Goal: Task Accomplishment & Management: Use online tool/utility

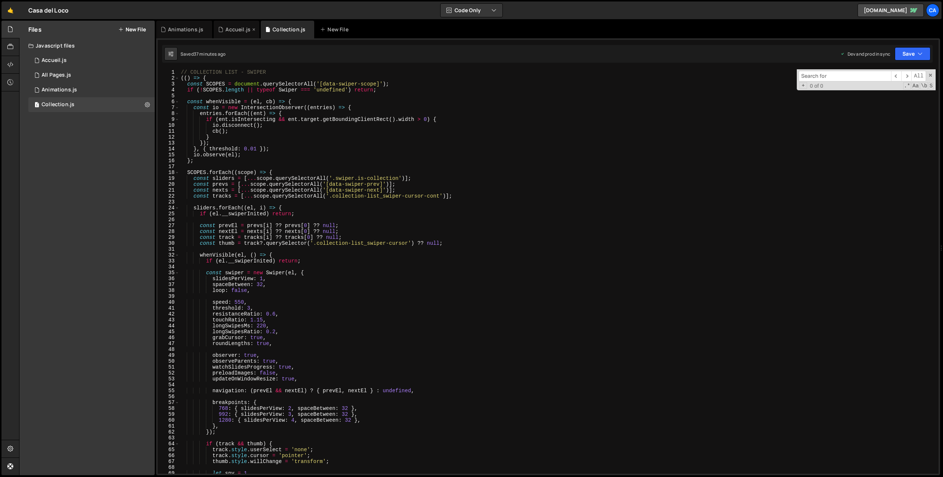
click at [228, 31] on div "Accueil.js" at bounding box center [238, 29] width 25 height 7
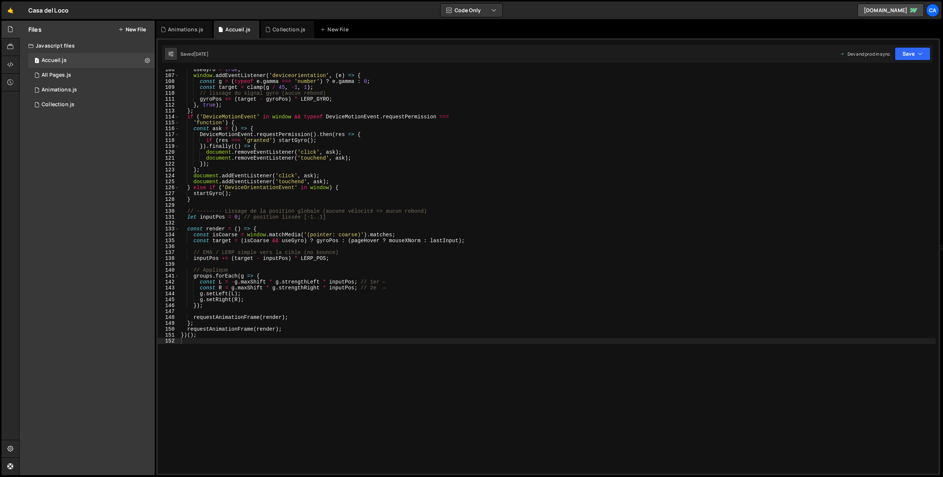
scroll to position [606, 0]
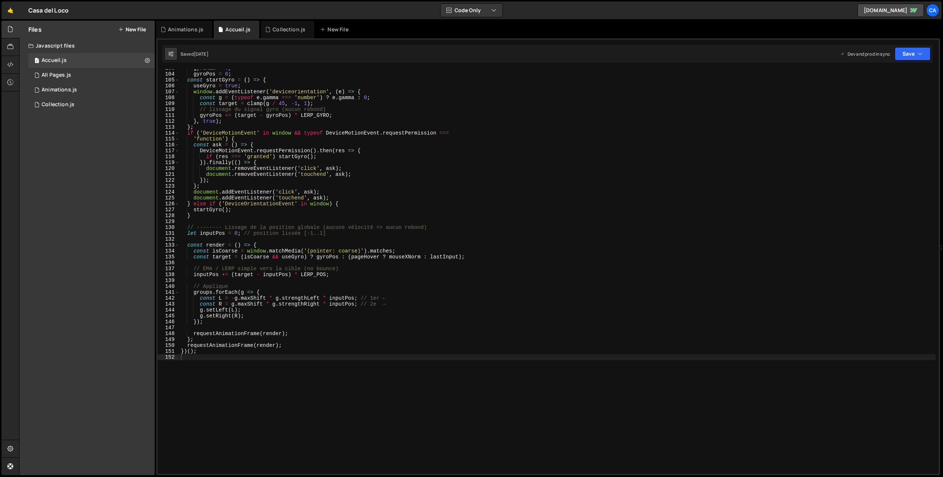
type textarea "// Applique"
drag, startPoint x: 238, startPoint y: 287, endPoint x: 158, endPoint y: 285, distance: 80.4
click at [158, 285] on div "// Applique 103 104 105 106 107 108 109 110 111 112 113 114 115 116 117 118 119…" at bounding box center [548, 271] width 781 height 404
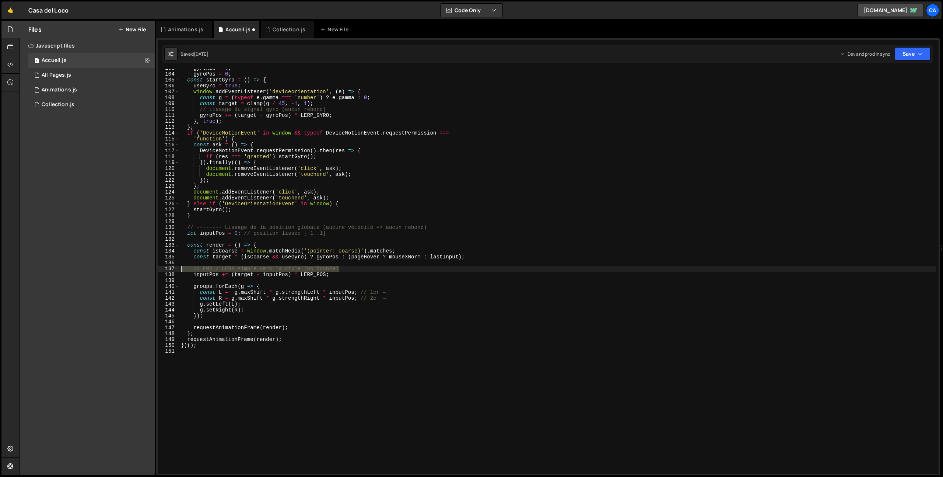
drag, startPoint x: 348, startPoint y: 269, endPoint x: 150, endPoint y: 268, distance: 198.3
click at [150, 268] on div "Files New File Javascript files 1 Accueil.js 0 1 All Pages.js 0 1 Animations.js…" at bounding box center [481, 248] width 924 height 455
type textarea "// EMA / LERP simple vers la cible (no bounce)"
drag, startPoint x: 393, startPoint y: 288, endPoint x: 362, endPoint y: 287, distance: 30.2
click at [362, 287] on div "gyroRaw = 0 , gyroPos = 0 ; const startGyro = ( ) => { useGyro = true ; window …" at bounding box center [557, 273] width 757 height 416
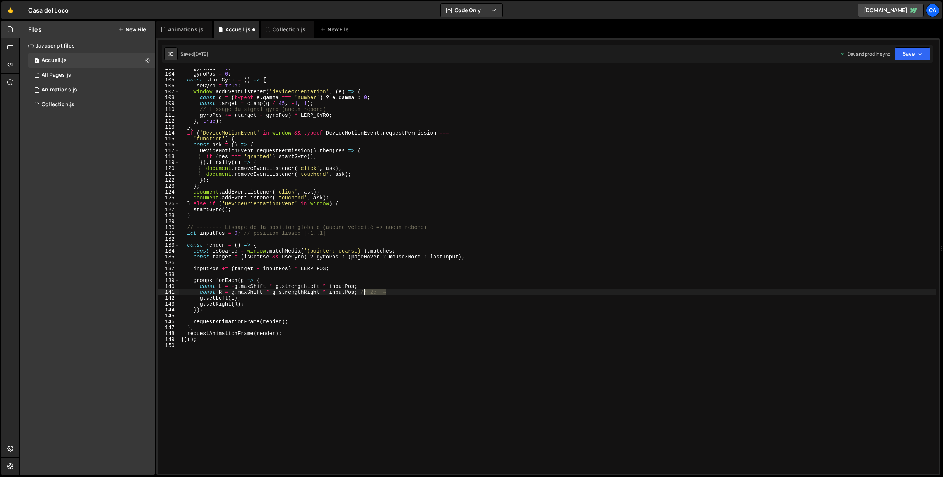
drag, startPoint x: 373, startPoint y: 294, endPoint x: 364, endPoint y: 293, distance: 8.9
click at [364, 293] on div "gyroRaw = 0 , gyroPos = 0 ; const startGyro = ( ) => { useGyro = true ; window …" at bounding box center [557, 273] width 757 height 416
drag, startPoint x: 333, startPoint y: 233, endPoint x: 246, endPoint y: 235, distance: 87.0
click at [246, 235] on div "gyroRaw = 0 , gyroPos = 0 ; const startGyro = ( ) => { useGyro = true ; window …" at bounding box center [557, 273] width 757 height 416
drag, startPoint x: 439, startPoint y: 226, endPoint x: 167, endPoint y: 225, distance: 271.6
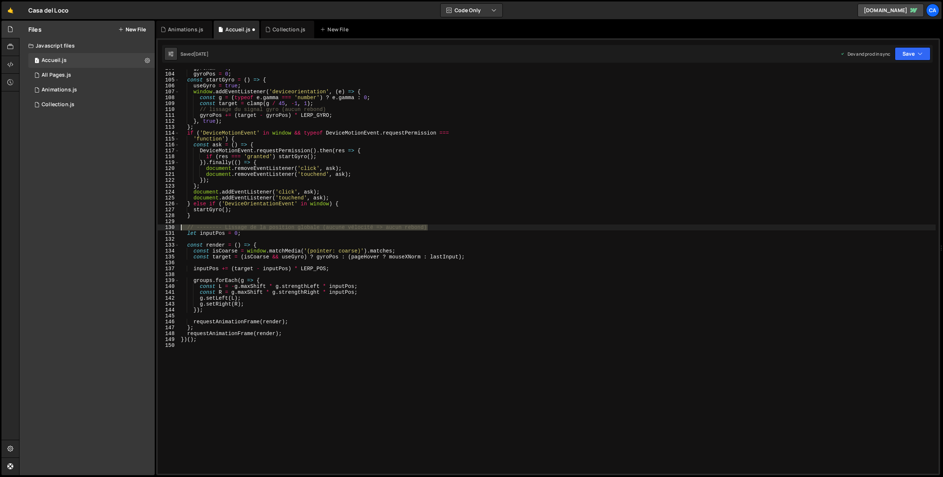
click at [167, 225] on div "let inputPos = 0; 103 104 105 106 107 108 109 110 111 112 113 114 115 116 117 1…" at bounding box center [548, 271] width 781 height 404
type textarea "// -------- Lissage de la position globale (aucune vélocité => aucun rebond)"
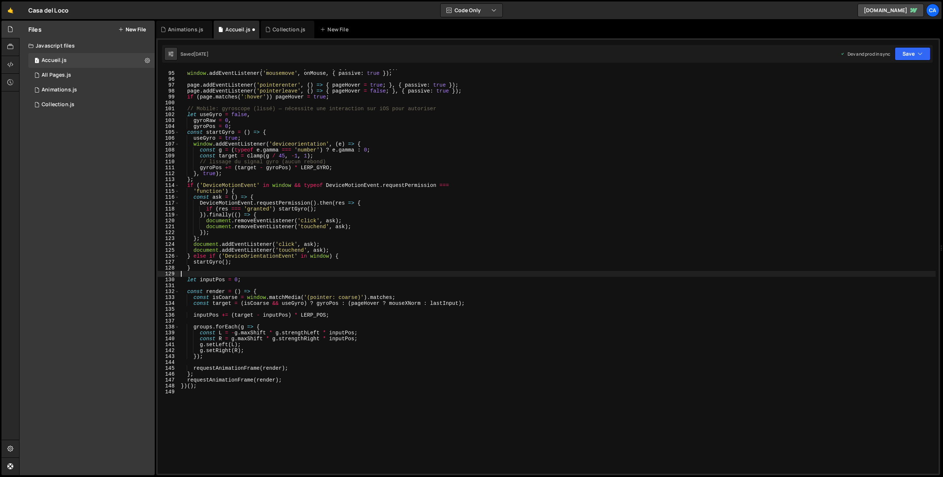
scroll to position [510, 0]
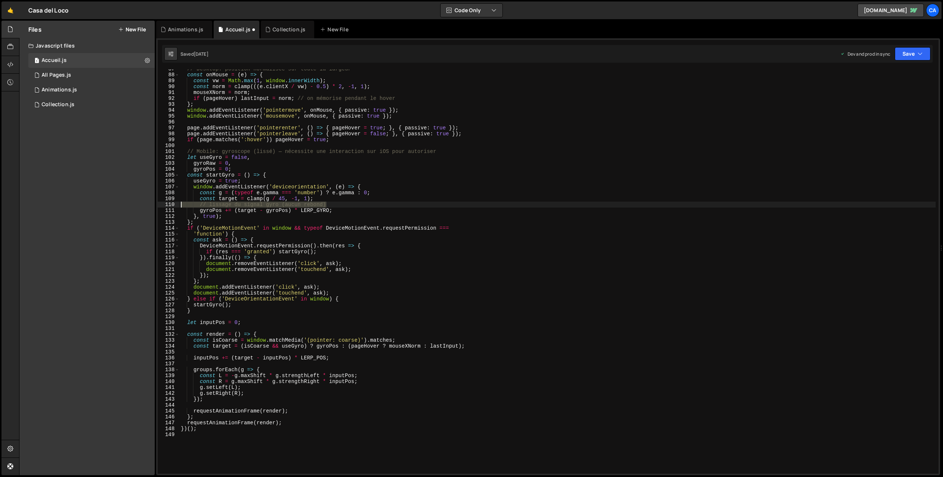
drag, startPoint x: 334, startPoint y: 206, endPoint x: 168, endPoint y: 206, distance: 165.8
click at [168, 206] on div "87 88 89 90 91 92 93 94 95 96 97 98 99 100 101 102 103 104 105 106 107 108 109 …" at bounding box center [548, 271] width 781 height 404
type textarea "// lissage du signal gyro (aucun rebond)"
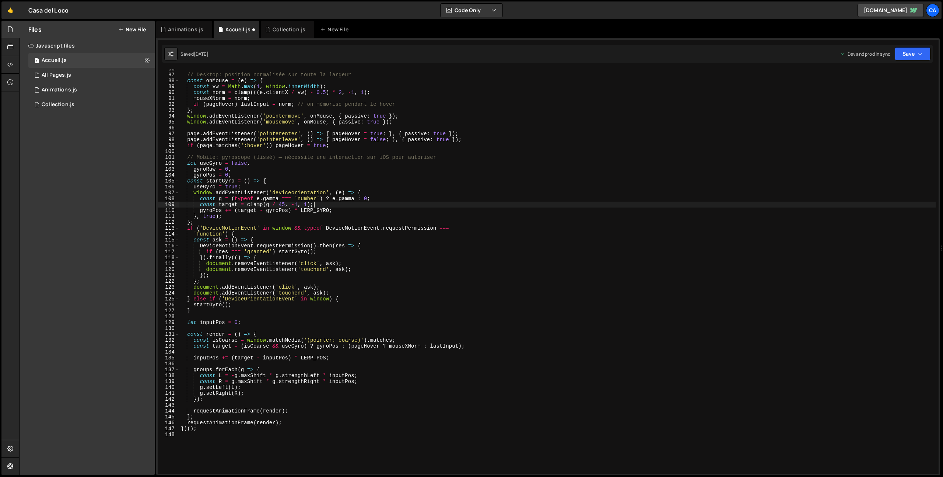
scroll to position [481, 0]
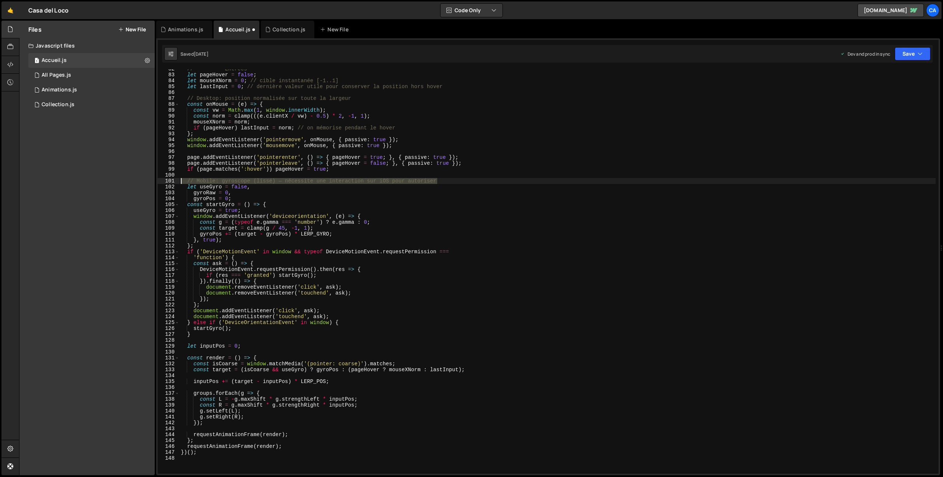
drag, startPoint x: 447, startPoint y: 180, endPoint x: 144, endPoint y: 179, distance: 302.6
click at [144, 179] on div "Files New File Javascript files 1 Accueil.js 0 1 All Pages.js 0 1 Animations.js…" at bounding box center [481, 248] width 924 height 455
type textarea "// Mobile: gyroscope (lissé) — nécessite une interaction sur iOS pour autoriser"
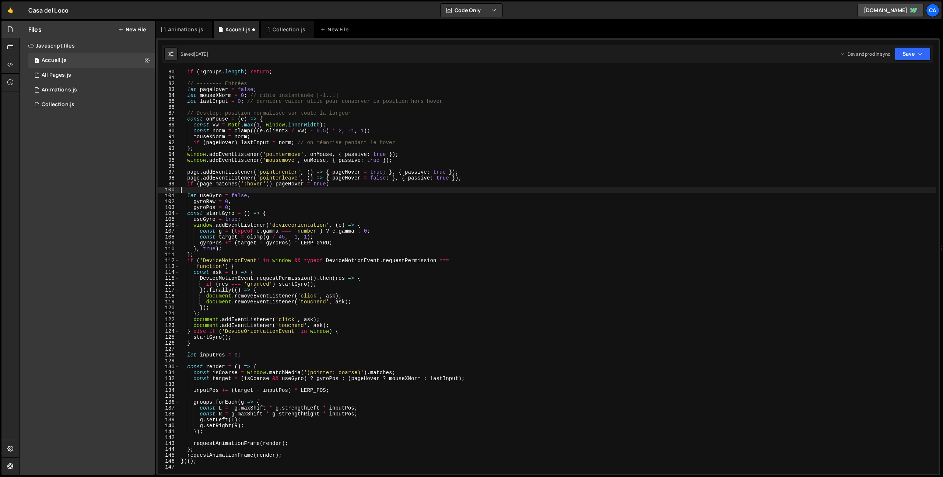
scroll to position [453, 0]
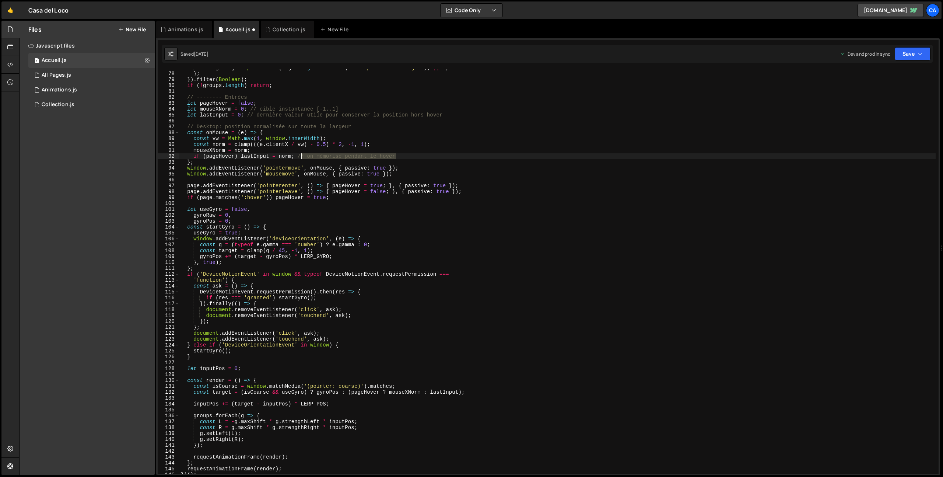
drag, startPoint x: 404, startPoint y: 158, endPoint x: 301, endPoint y: 157, distance: 103.6
click at [301, 157] on div "strengthRight : parseFloat ( rightEl . getAttribute ( 'data-parallax-strength' …" at bounding box center [557, 273] width 757 height 416
drag, startPoint x: 355, startPoint y: 128, endPoint x: 167, endPoint y: 128, distance: 188.7
click at [167, 128] on div "if (pageHover) lastInput = norm; 77 78 79 80 81 82 83 84 85 86 87 88 89 90 91 9…" at bounding box center [548, 271] width 781 height 404
type textarea "// Desktop: position normalisée sur toute la largeur"
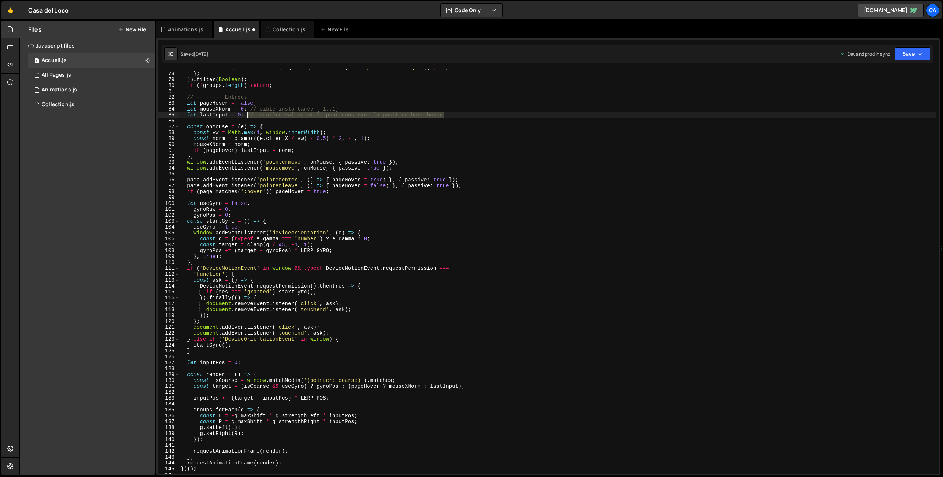
drag, startPoint x: 457, startPoint y: 114, endPoint x: 247, endPoint y: 115, distance: 210.1
click at [247, 115] on div "strengthRight : parseFloat ( rightEl . getAttribute ( 'data-parallax-strength' …" at bounding box center [557, 273] width 757 height 416
drag, startPoint x: 352, startPoint y: 108, endPoint x: 250, endPoint y: 109, distance: 101.7
click at [250, 109] on div "strengthRight : parseFloat ( rightEl . getAttribute ( 'data-parallax-strength' …" at bounding box center [557, 273] width 757 height 416
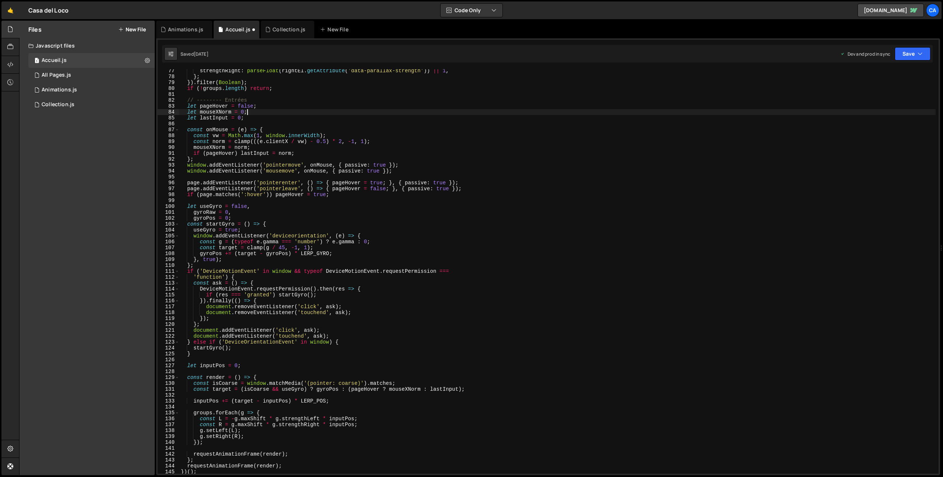
scroll to position [444, 0]
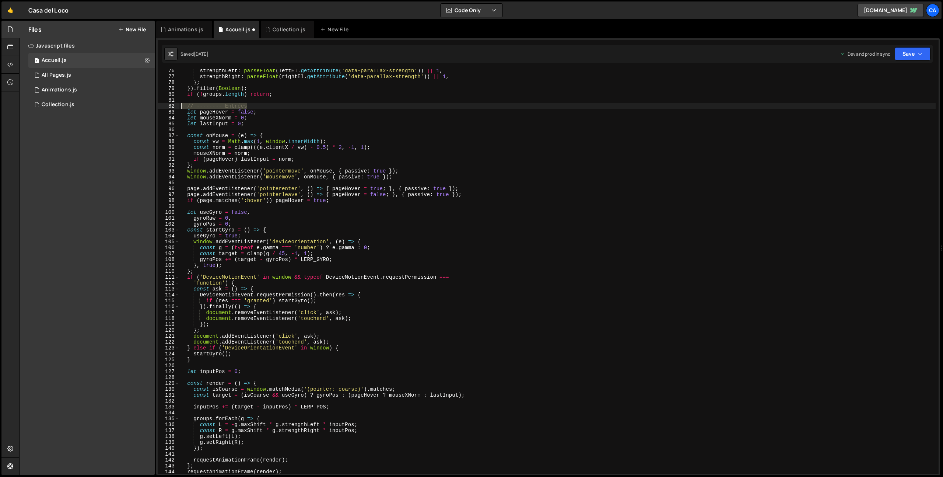
drag, startPoint x: 254, startPoint y: 106, endPoint x: 164, endPoint y: 107, distance: 89.9
click at [164, 107] on div "let mouseXNorm = 0; 76 77 78 79 80 81 82 83 84 85 86 87 88 89 90 91 92 93 94 95…" at bounding box center [548, 271] width 781 height 404
type textarea "// -------- Entrées"
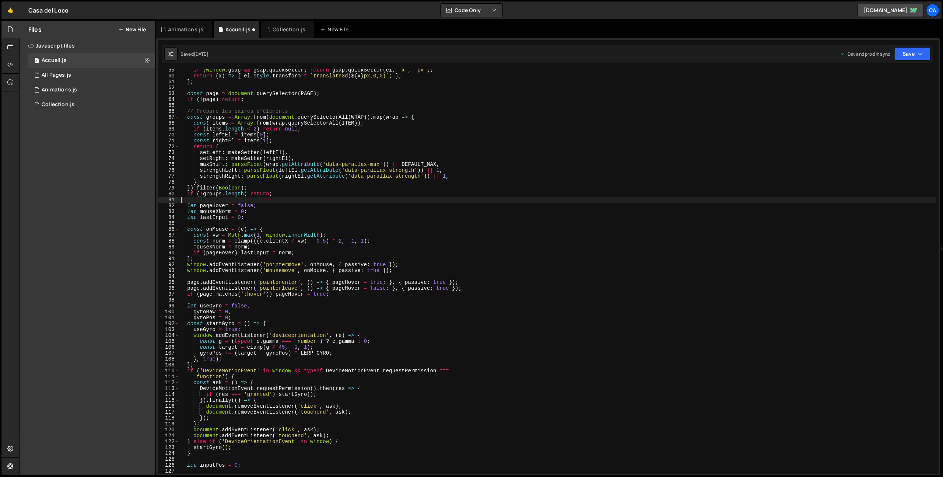
scroll to position [317, 0]
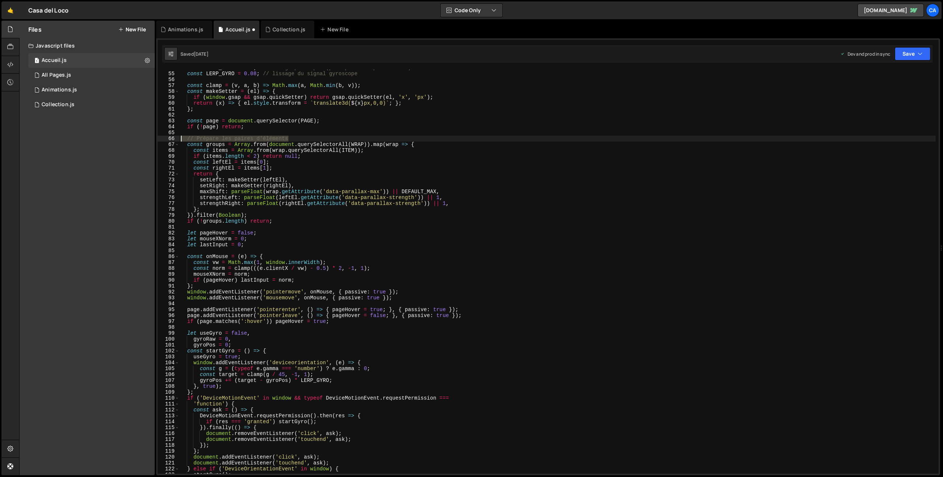
drag, startPoint x: 301, startPoint y: 137, endPoint x: 152, endPoint y: 137, distance: 148.9
click at [152, 137] on div "Files New File Javascript files 1 Accueil.js 0 1 All Pages.js 0 1 Animations.js…" at bounding box center [481, 248] width 924 height 455
type textarea "// Prépare les paires d'éléments"
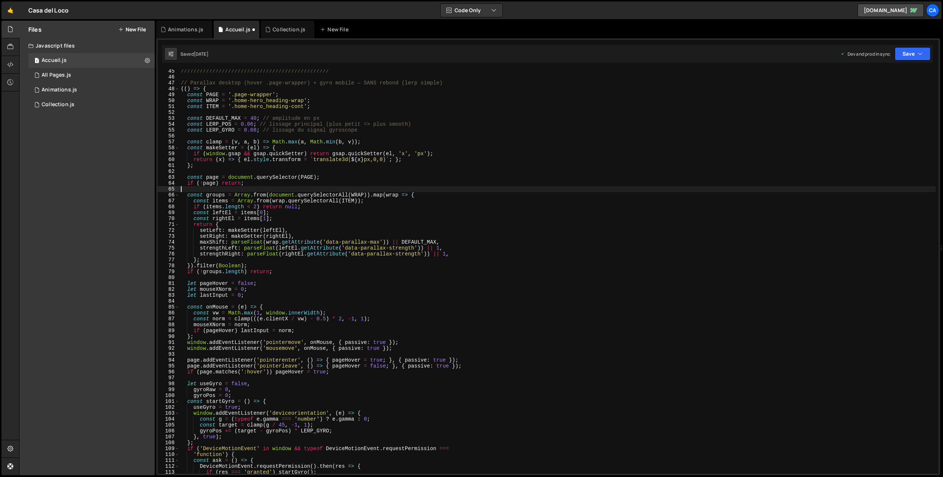
scroll to position [261, 0]
drag, startPoint x: 369, startPoint y: 129, endPoint x: 266, endPoint y: 129, distance: 102.5
click at [266, 129] on div "/////////////////////////////////////////////// // Parallax desktop (hover .pag…" at bounding box center [557, 276] width 757 height 416
drag, startPoint x: 409, startPoint y: 123, endPoint x: 263, endPoint y: 123, distance: 146.7
click at [263, 123] on div "/////////////////////////////////////////////// // Parallax desktop (hover .pag…" at bounding box center [557, 276] width 757 height 416
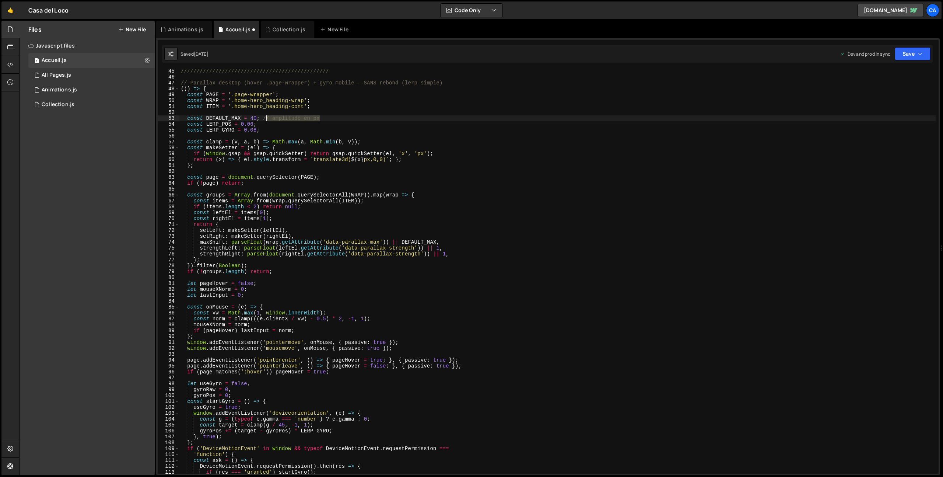
drag, startPoint x: 315, startPoint y: 118, endPoint x: 281, endPoint y: 118, distance: 34.3
click at [265, 118] on div "/////////////////////////////////////////////// // Parallax desktop (hover .pag…" at bounding box center [557, 276] width 757 height 416
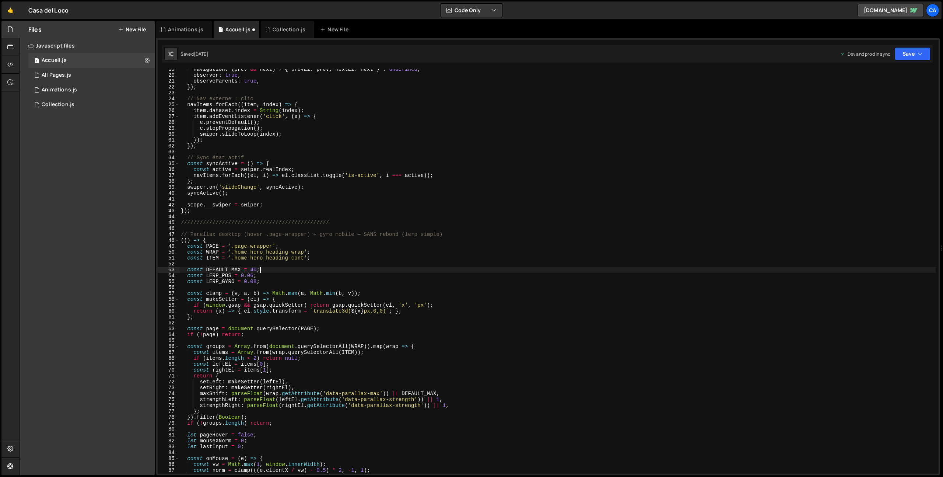
scroll to position [109, 0]
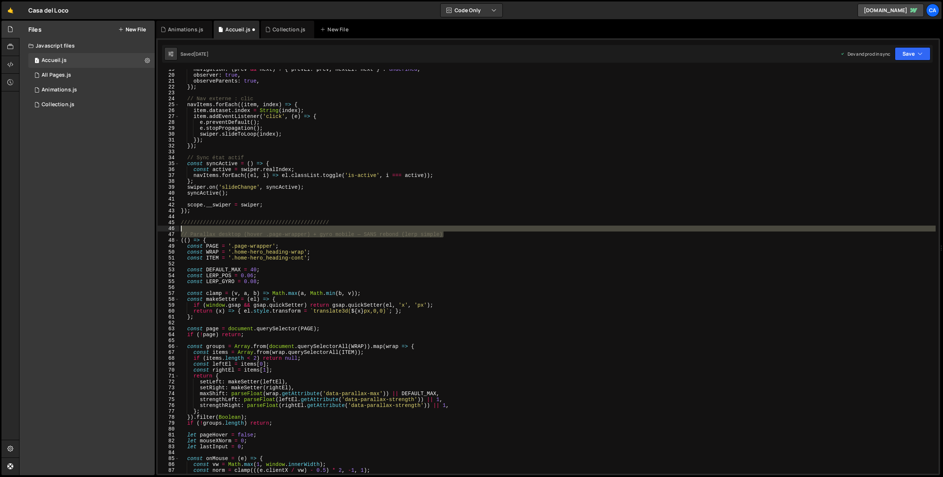
drag, startPoint x: 447, startPoint y: 235, endPoint x: 200, endPoint y: 230, distance: 246.2
click at [200, 230] on div "navigation : ( prev && next ) ? { prevEl : prev , nextEl : next } : undefined ,…" at bounding box center [557, 274] width 757 height 416
click at [191, 232] on div "navigation : ( prev && next ) ? { prevEl : prev , nextEl : next } : undefined ,…" at bounding box center [557, 271] width 757 height 404
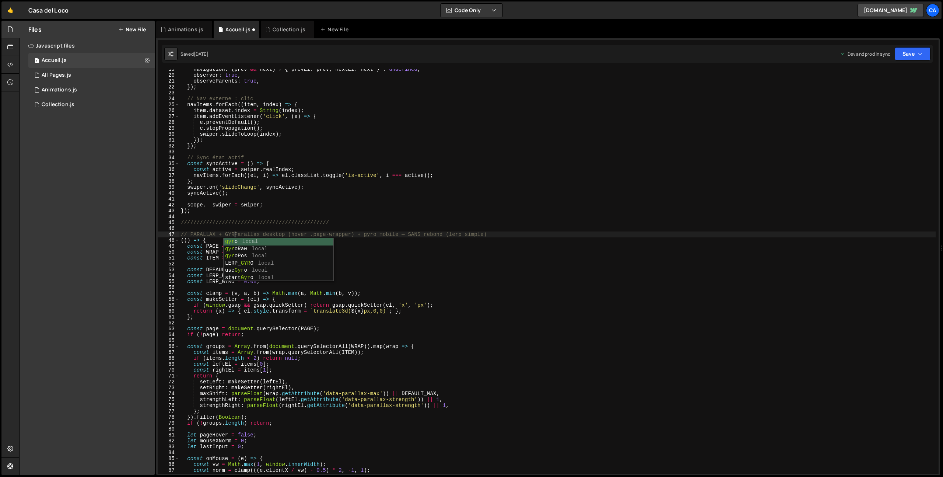
scroll to position [0, 4]
click at [452, 236] on div "navigation : ( prev && next ) ? { prevEl : prev , nextEl : next } : undefined ,…" at bounding box center [557, 274] width 757 height 416
drag, startPoint x: 511, startPoint y: 237, endPoint x: 241, endPoint y: 235, distance: 269.8
click at [241, 235] on div "navigation : ( prev && next ) ? { prevEl : prev , nextEl : next } : undefined ,…" at bounding box center [557, 274] width 757 height 416
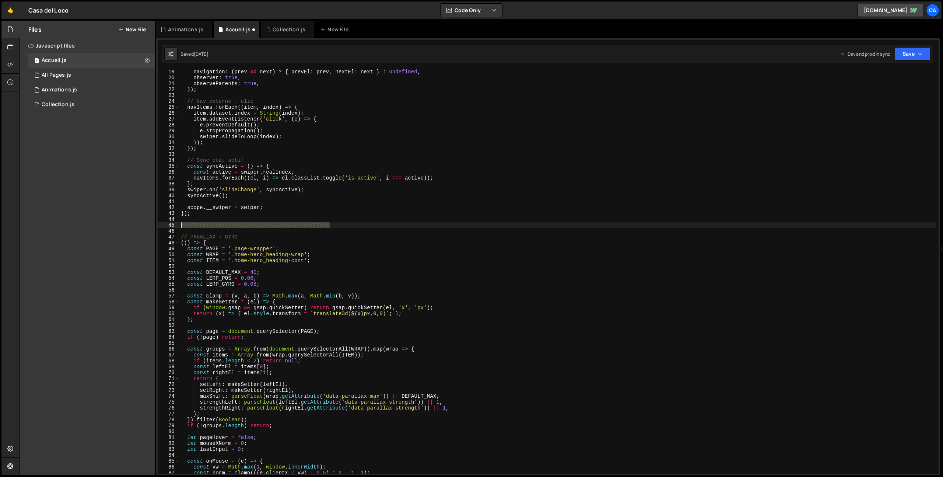
drag, startPoint x: 346, startPoint y: 224, endPoint x: 169, endPoint y: 223, distance: 177.7
click at [169, 223] on div "// PARALLAX + GYRO 19 20 21 22 23 24 25 26 27 28 29 30 31 32 33 34 35 36 37 38 …" at bounding box center [548, 271] width 781 height 404
type textarea "///////////////////////////////////////////////"
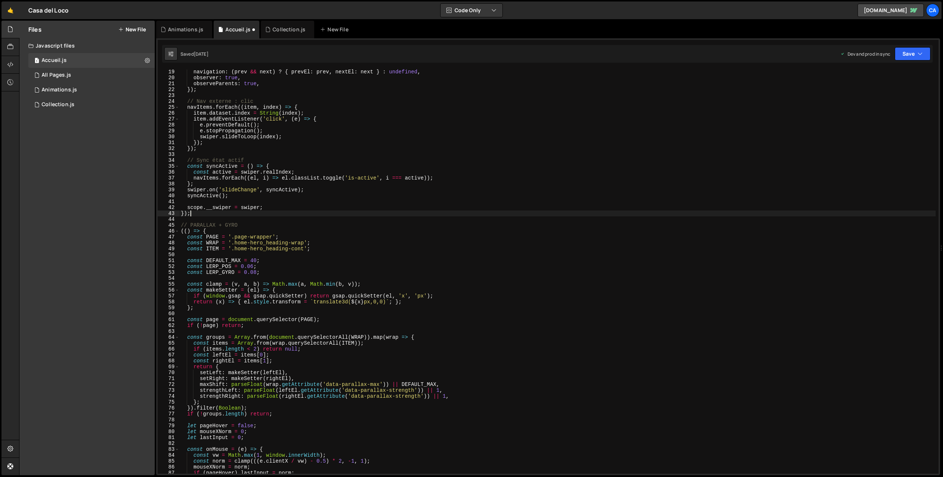
scroll to position [39, 0]
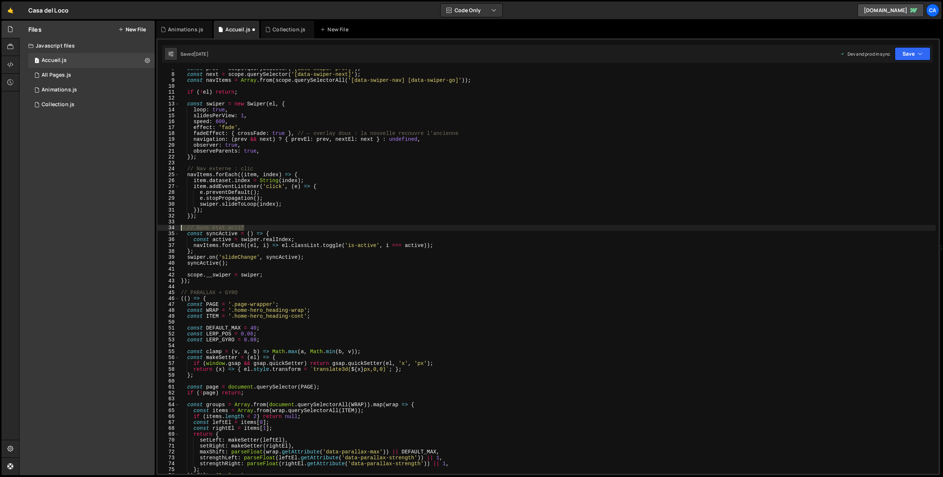
drag, startPoint x: 256, startPoint y: 226, endPoint x: 169, endPoint y: 226, distance: 87.0
click at [169, 226] on div "}); 7 8 9 10 11 12 13 14 15 16 17 18 19 20 21 22 23 24 25 26 27 28 29 30 31 32 …" at bounding box center [548, 271] width 781 height 404
type textarea "// Sync état actif"
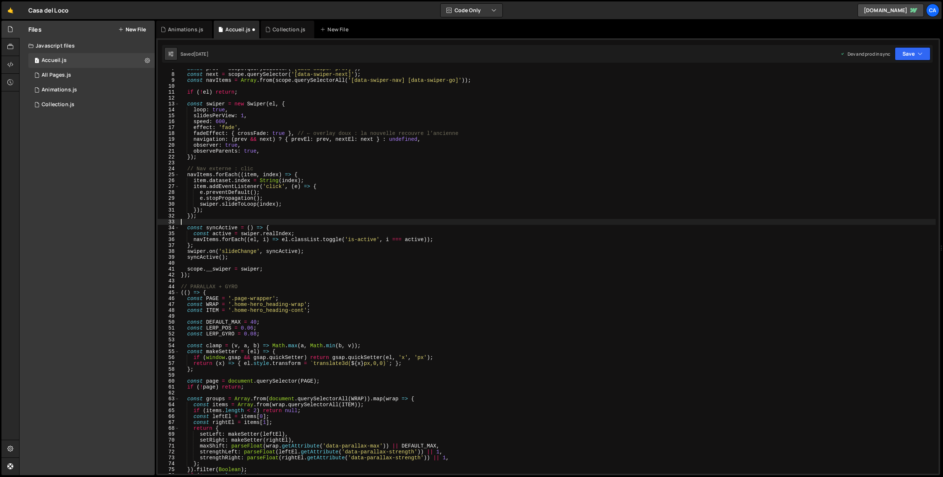
scroll to position [0, 0]
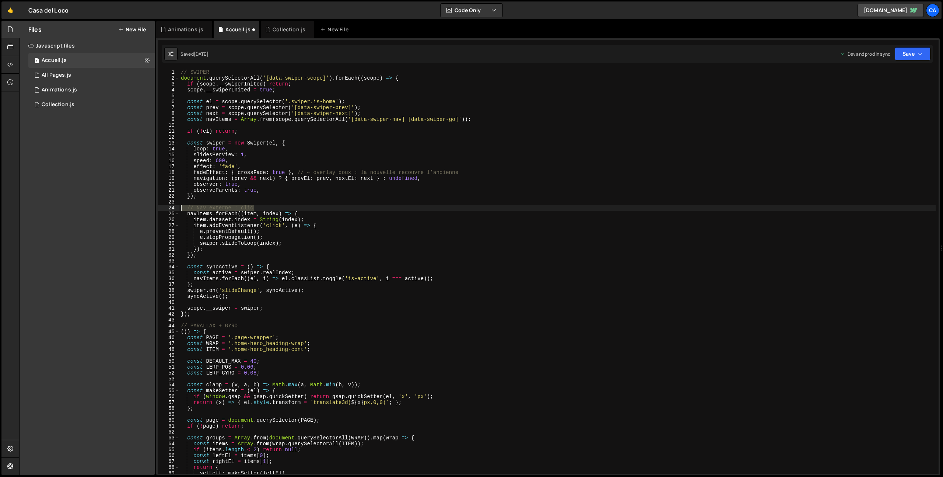
drag, startPoint x: 263, startPoint y: 209, endPoint x: 172, endPoint y: 207, distance: 91.0
click at [172, 207] on div "1 2 3 4 5 6 7 8 9 10 11 12 13 14 15 16 17 18 19 20 21 22 23 24 25 26 27 28 29 3…" at bounding box center [548, 271] width 781 height 404
type textarea "// Nav externe : clic"
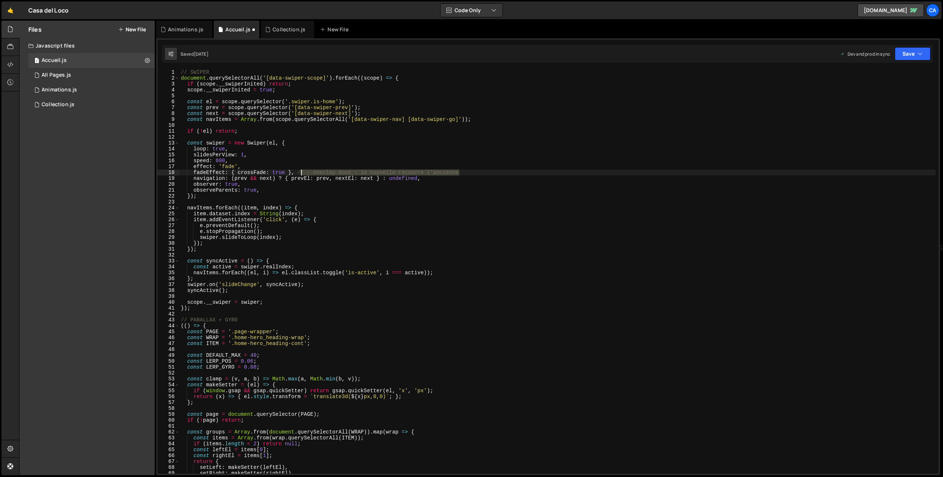
drag, startPoint x: 467, startPoint y: 173, endPoint x: 300, endPoint y: 171, distance: 167.3
click at [300, 171] on div "// SWIPER document . querySelectorAll ( '[data-swiper-scope]' ) . forEach (( sc…" at bounding box center [557, 277] width 757 height 416
type textarea "fadeEffect: { crossFade: true },"
click at [904, 56] on button "Save" at bounding box center [913, 53] width 36 height 13
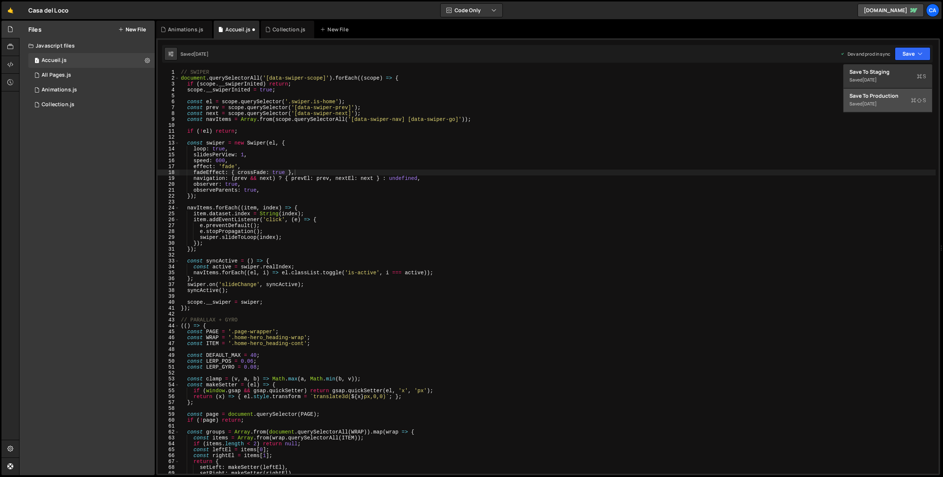
click at [875, 100] on div "Saved [DATE]" at bounding box center [888, 104] width 77 height 9
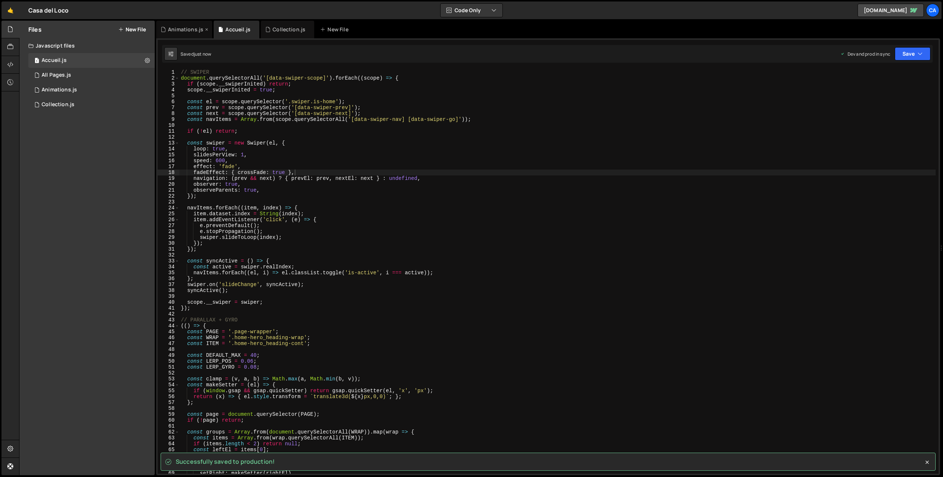
click at [181, 28] on div "Animations.js" at bounding box center [185, 29] width 35 height 7
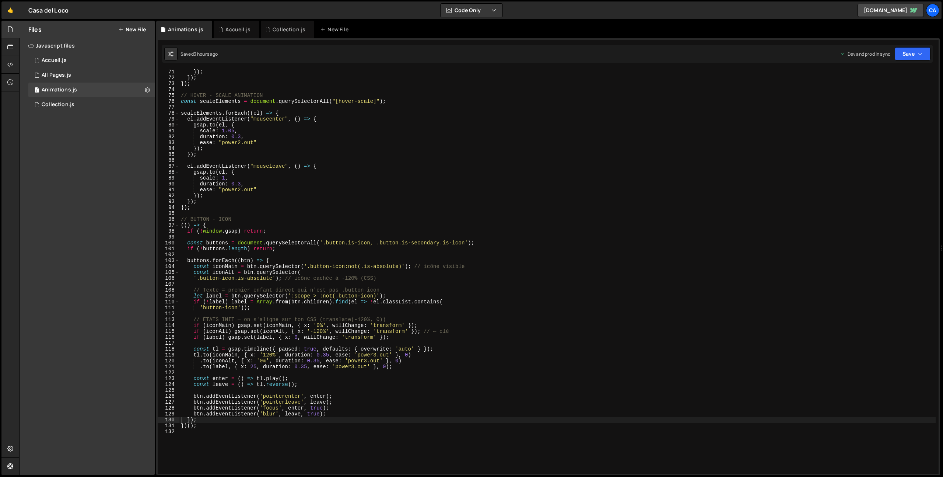
scroll to position [413, 0]
drag, startPoint x: 470, startPoint y: 268, endPoint x: 418, endPoint y: 268, distance: 51.2
click at [418, 268] on div "}) ; }) ; }) ; // HOVER - SCALE ANIMATION const scaleElements = document . quer…" at bounding box center [557, 277] width 757 height 416
drag, startPoint x: 378, startPoint y: 280, endPoint x: 286, endPoint y: 279, distance: 91.4
click at [286, 279] on div "}) ; }) ; }) ; // HOVER - SCALE ANIMATION const scaleElements = document . quer…" at bounding box center [557, 277] width 757 height 416
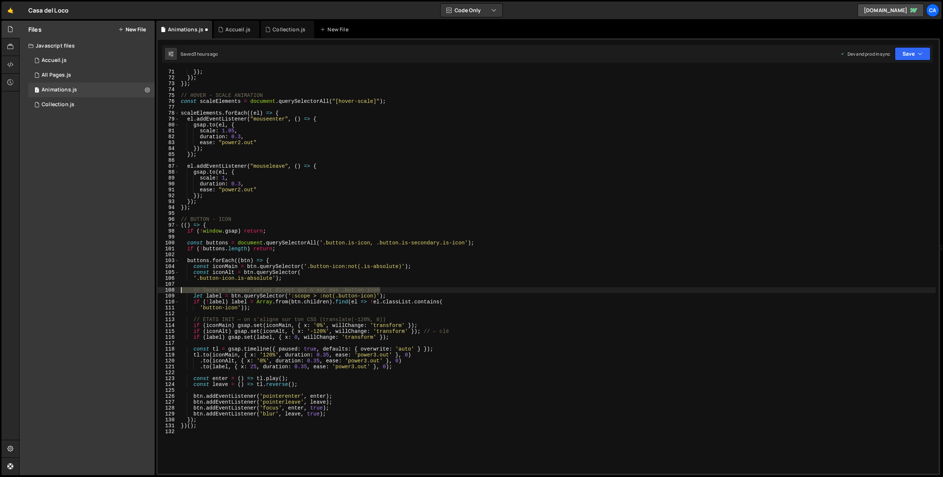
drag, startPoint x: 387, startPoint y: 292, endPoint x: 170, endPoint y: 292, distance: 217.1
click at [170, 292] on div "'.button-icon.is-absolute'); 71 72 73 74 75 76 77 78 79 80 81 82 83 84 85 86 87…" at bounding box center [548, 271] width 781 height 404
type textarea "// Texte = premier enfant direct qui n'est pas .button-icon"
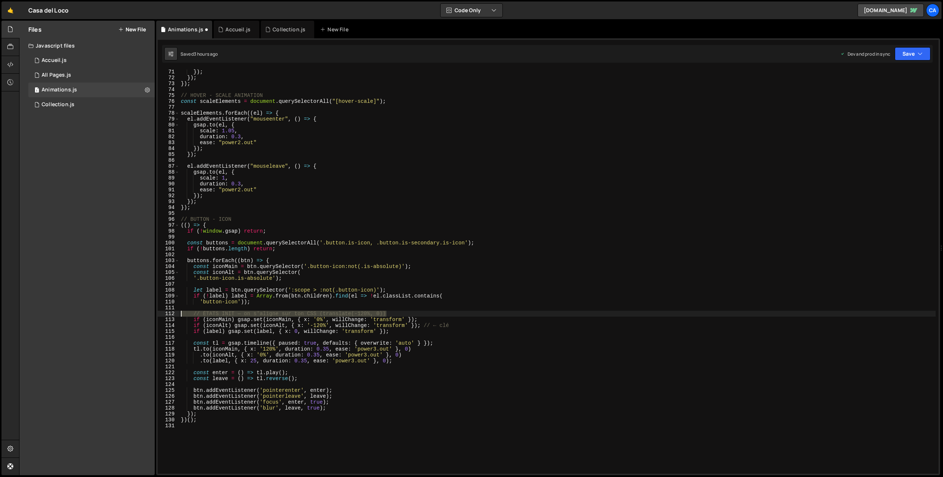
drag, startPoint x: 397, startPoint y: 315, endPoint x: 161, endPoint y: 311, distance: 235.9
click at [161, 311] on div "71 72 73 74 75 76 77 78 79 80 81 82 83 84 85 86 87 88 89 90 91 92 93 94 95 96 9…" at bounding box center [548, 271] width 781 height 404
type textarea "// ÉTATS INIT — on s'aligne sur ton CSS (translate(-120%, 0))"
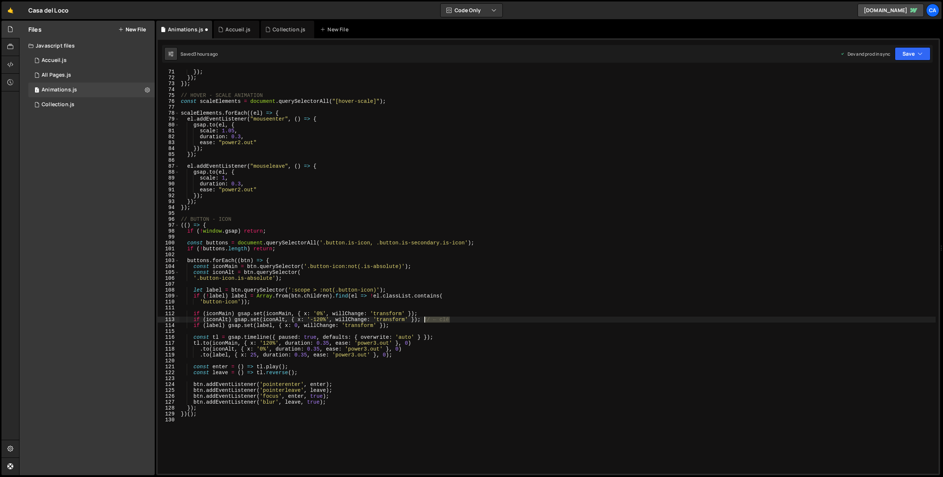
drag, startPoint x: 459, startPoint y: 321, endPoint x: 426, endPoint y: 320, distance: 33.6
click at [425, 320] on div "}) ; }) ; }) ; // HOVER - SCALE ANIMATION const scaleElements = document . quer…" at bounding box center [557, 277] width 757 height 416
type textarea "if (iconAlt) gsap.set(iconAlt, { x: '-120%', willChange: 'transform' });"
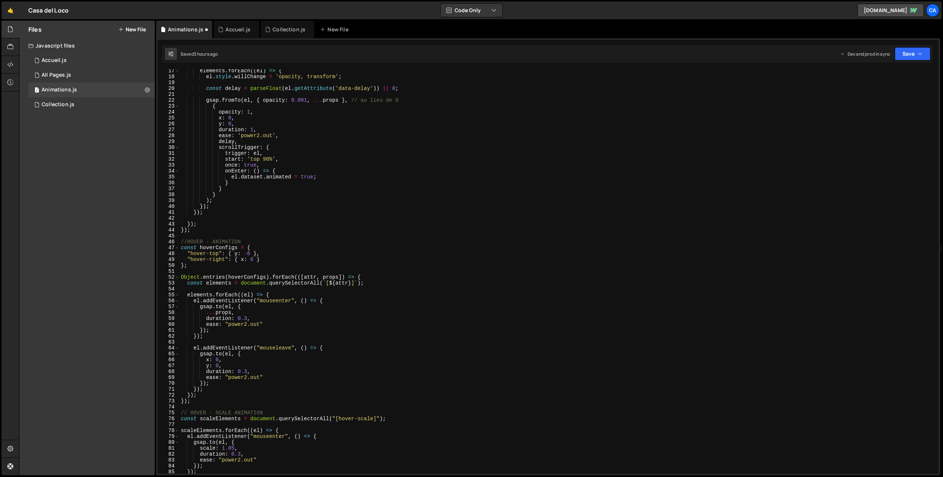
scroll to position [0, 0]
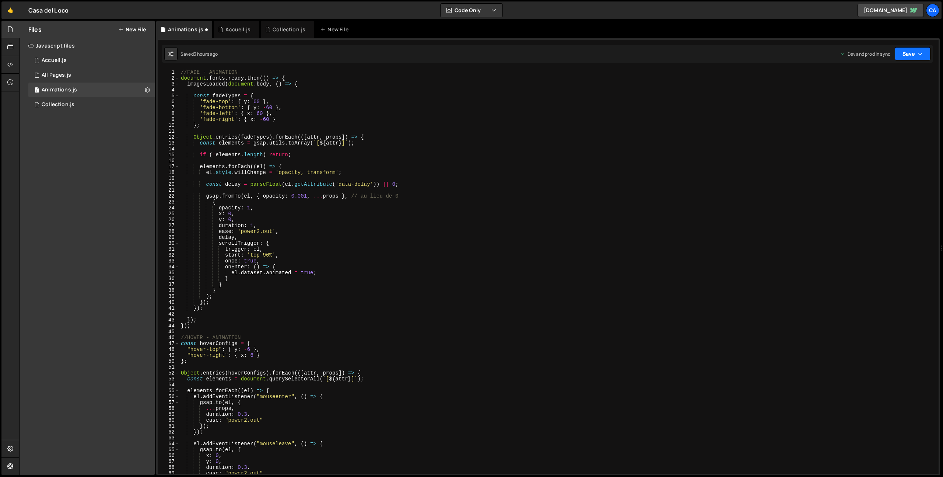
click at [927, 54] on button "Save" at bounding box center [913, 53] width 36 height 13
click at [864, 103] on div "3 hours ago" at bounding box center [875, 104] width 25 height 6
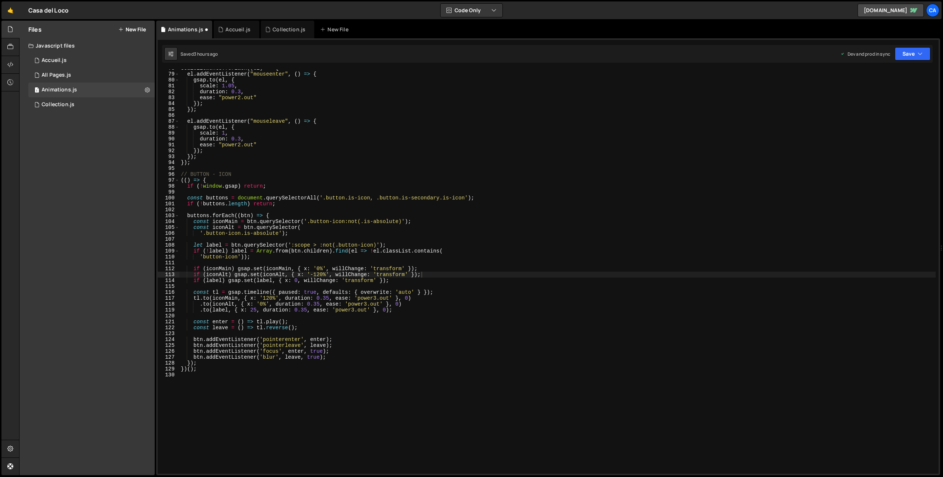
scroll to position [458, 0]
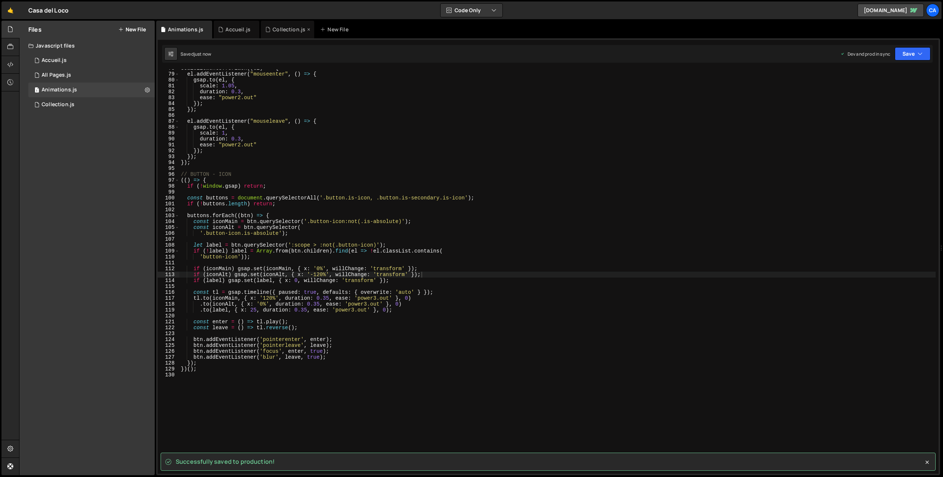
click at [284, 31] on div "Collection.js" at bounding box center [289, 29] width 33 height 7
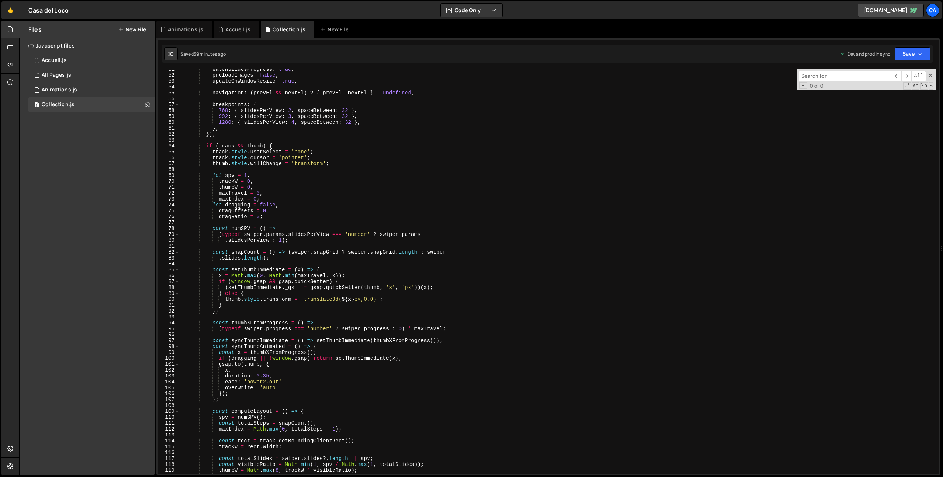
scroll to position [0, 0]
